Goal: Transaction & Acquisition: Purchase product/service

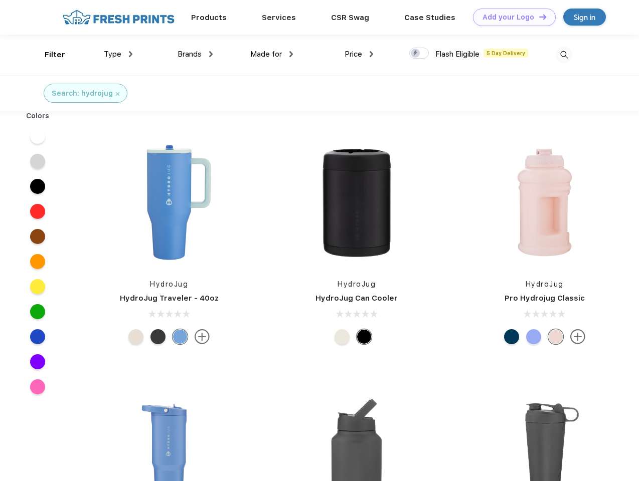
scroll to position [1, 0]
click at [510, 17] on link "Add your Logo Design Tool" at bounding box center [514, 18] width 83 height 18
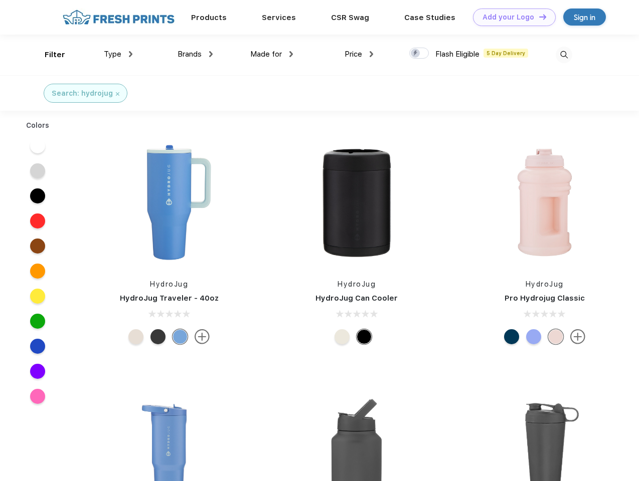
click at [0, 0] on div "Design Tool" at bounding box center [0, 0] width 0 height 0
click at [538, 17] on link "Add your Logo Design Tool" at bounding box center [514, 18] width 83 height 18
click at [48, 55] on div "Filter" at bounding box center [55, 55] width 21 height 12
click at [118, 54] on span "Type" at bounding box center [113, 54] width 18 height 9
click at [195, 54] on span "Brands" at bounding box center [189, 54] width 24 height 9
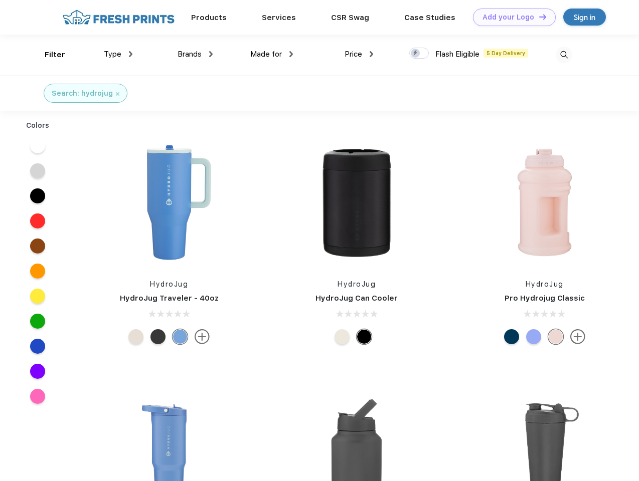
click at [272, 54] on span "Made for" at bounding box center [266, 54] width 32 height 9
click at [359, 54] on span "Price" at bounding box center [353, 54] width 18 height 9
click at [419, 54] on div at bounding box center [419, 53] width 20 height 11
click at [416, 54] on input "checkbox" at bounding box center [412, 50] width 7 height 7
click at [563, 55] on img at bounding box center [563, 55] width 17 height 17
